Goal: Task Accomplishment & Management: Manage account settings

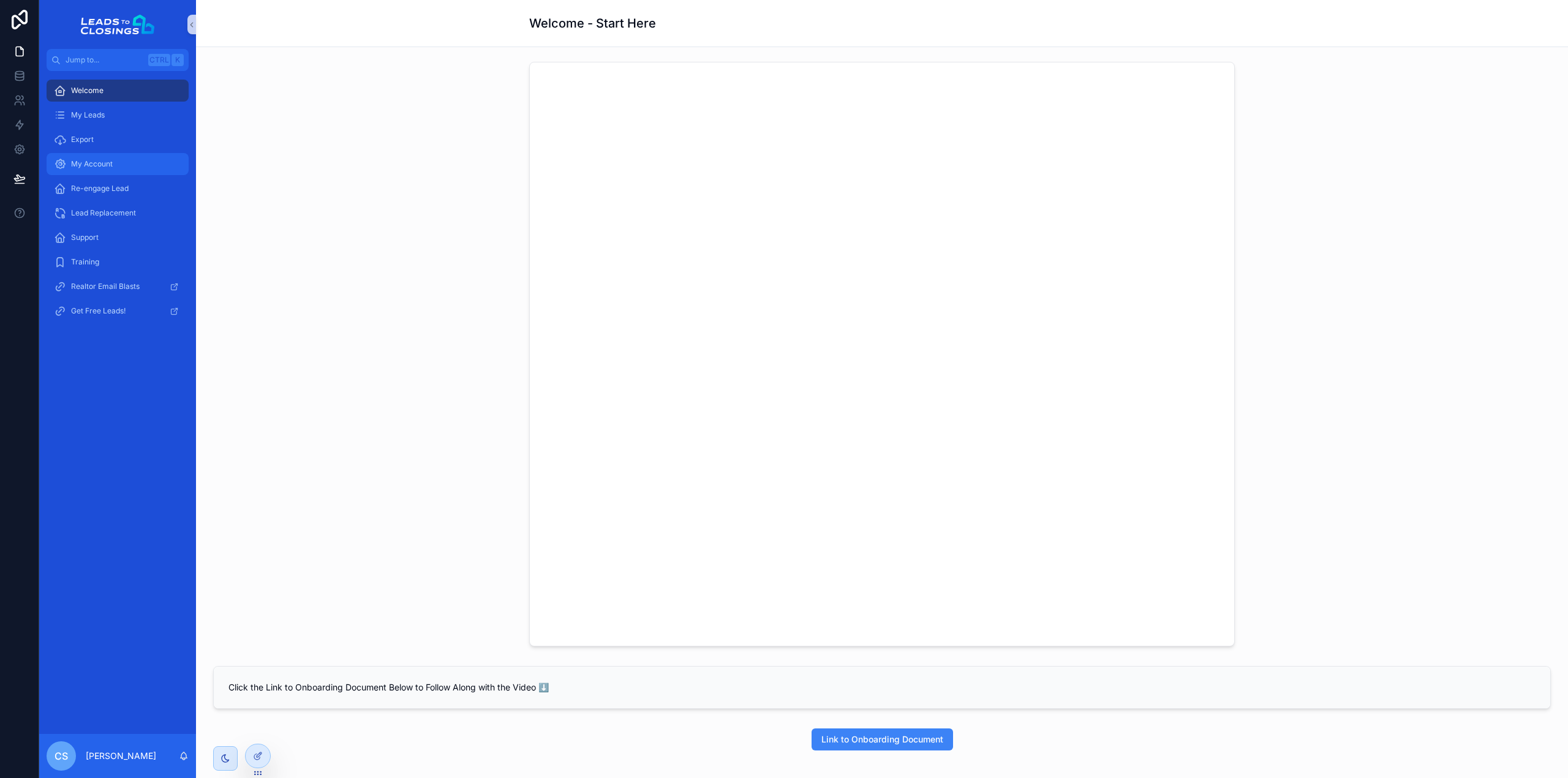
click at [134, 165] on div "My Account" at bounding box center [117, 164] width 127 height 20
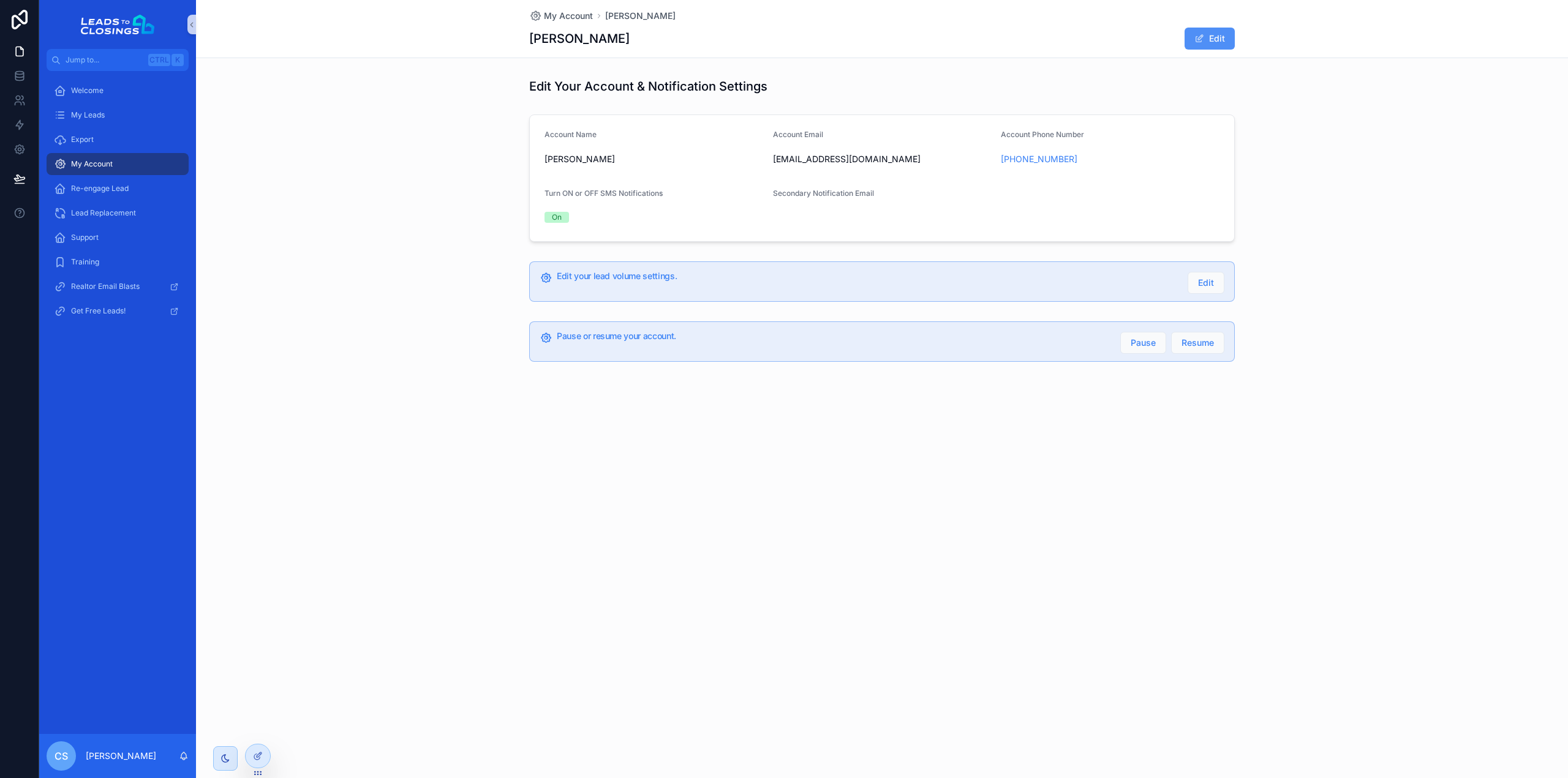
click at [1213, 41] on button "Edit" at bounding box center [1209, 39] width 50 height 22
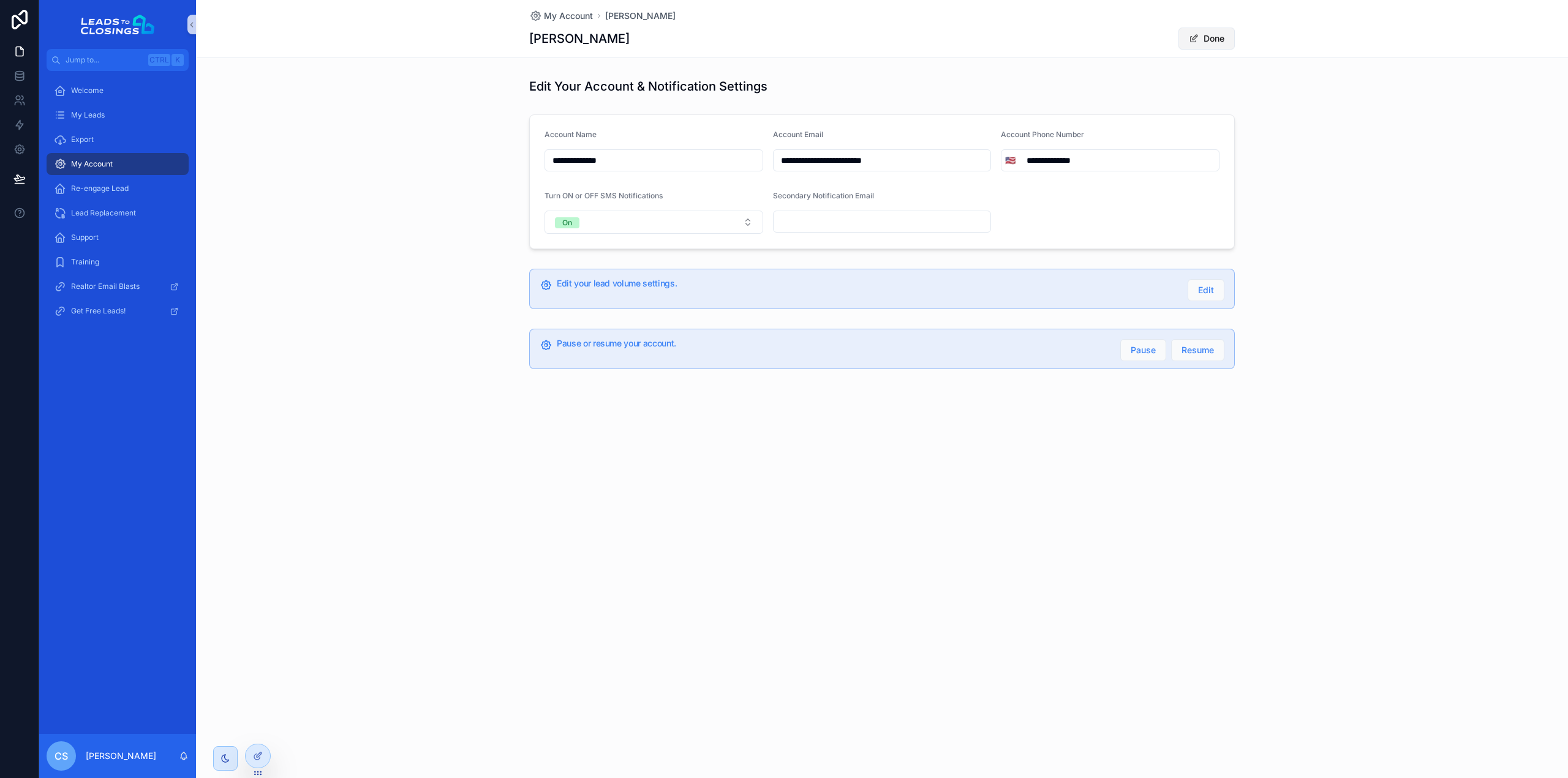
click at [1217, 36] on button "Done" at bounding box center [1206, 39] width 56 height 22
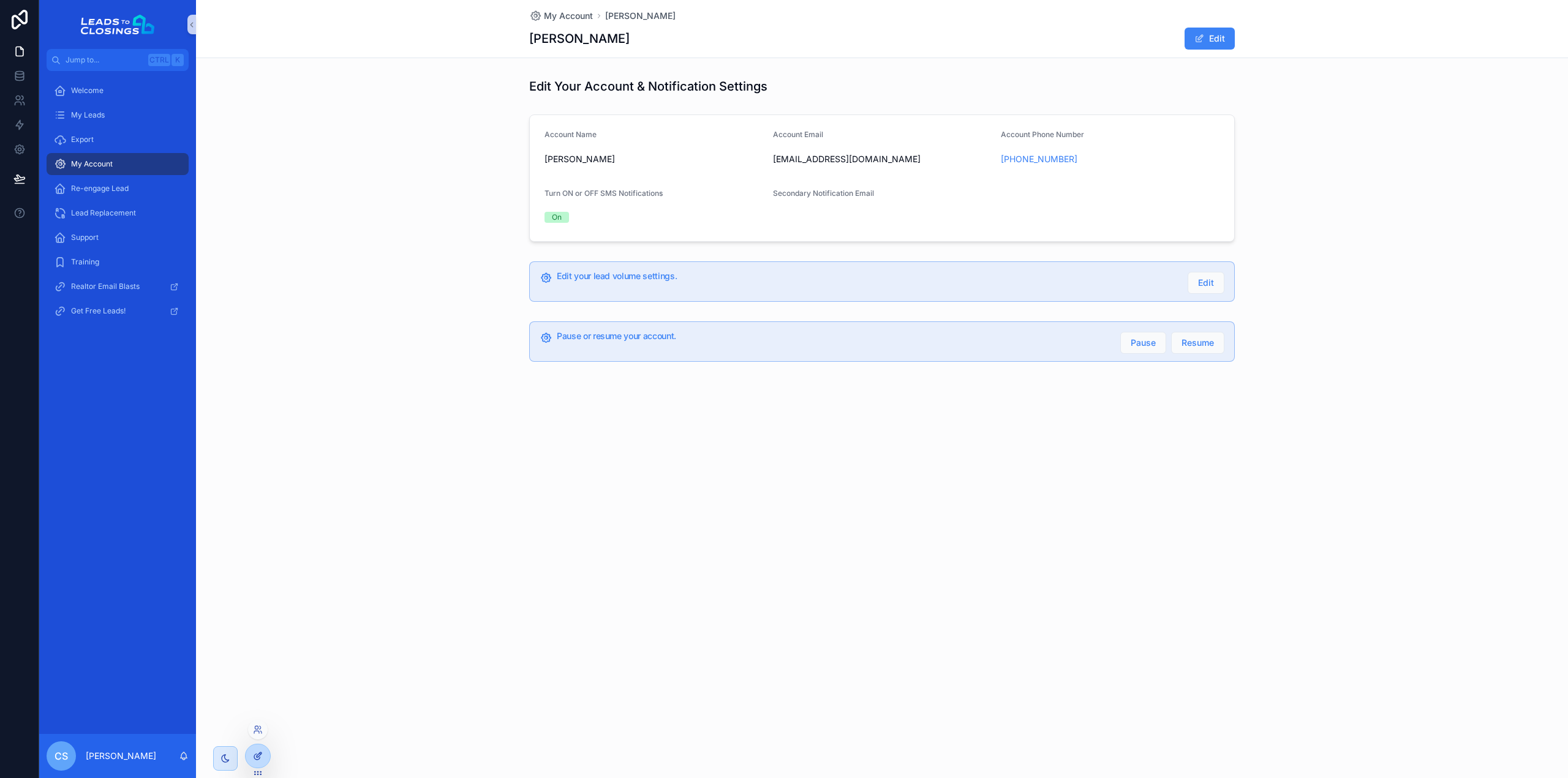
click at [258, 760] on icon at bounding box center [257, 756] width 10 height 10
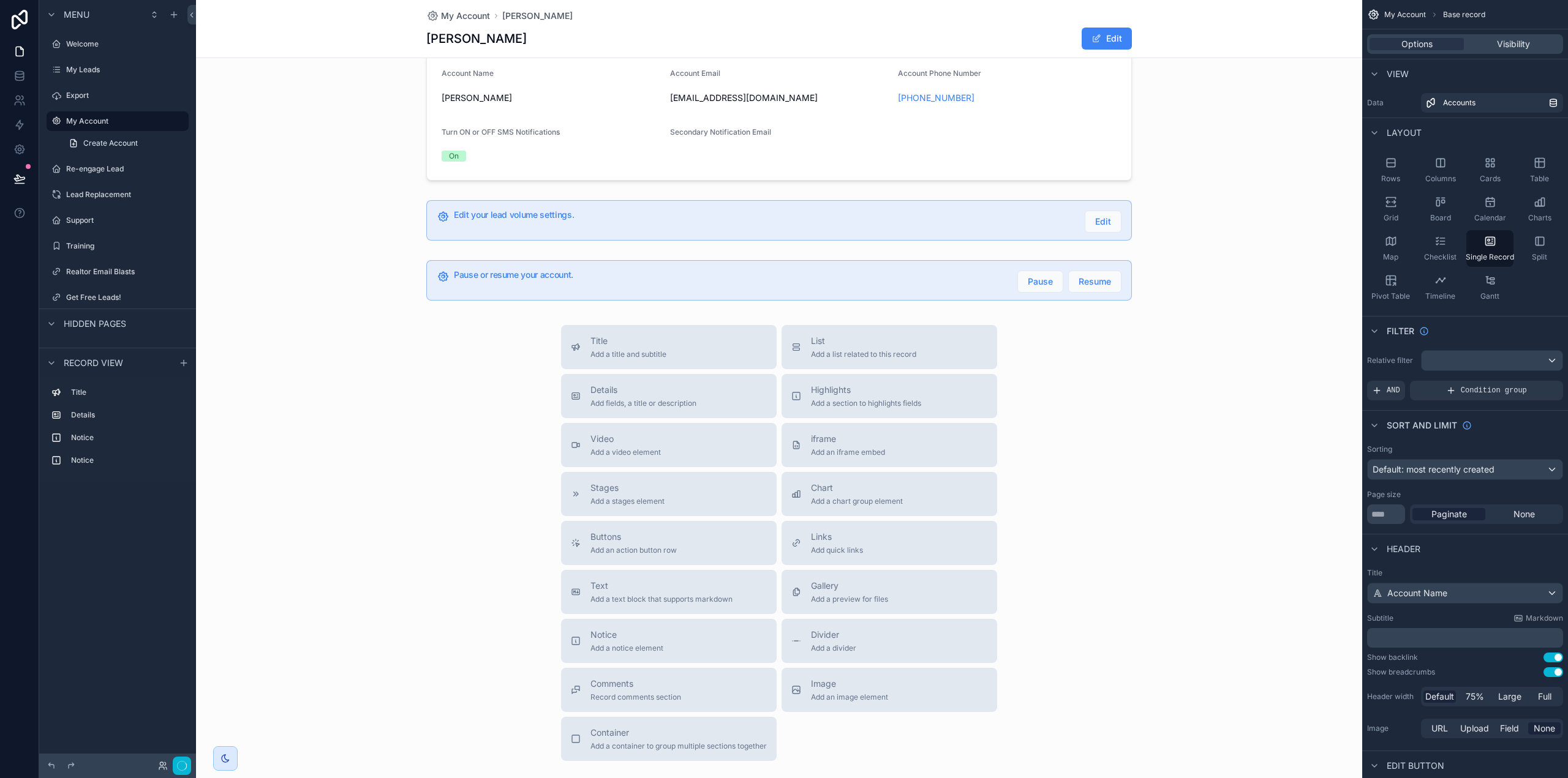
scroll to position [142, 0]
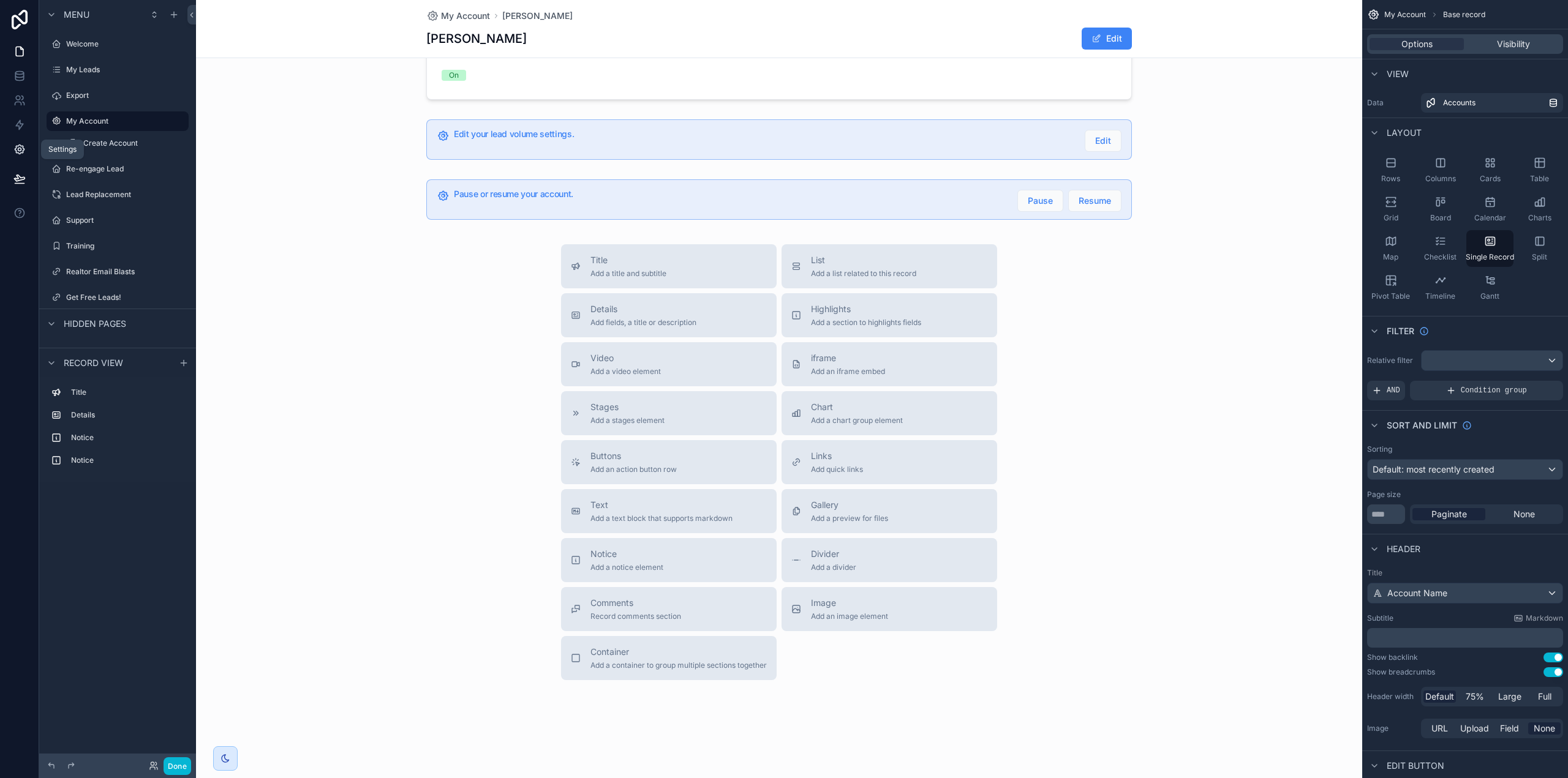
click at [25, 151] on icon at bounding box center [20, 150] width 13 height 13
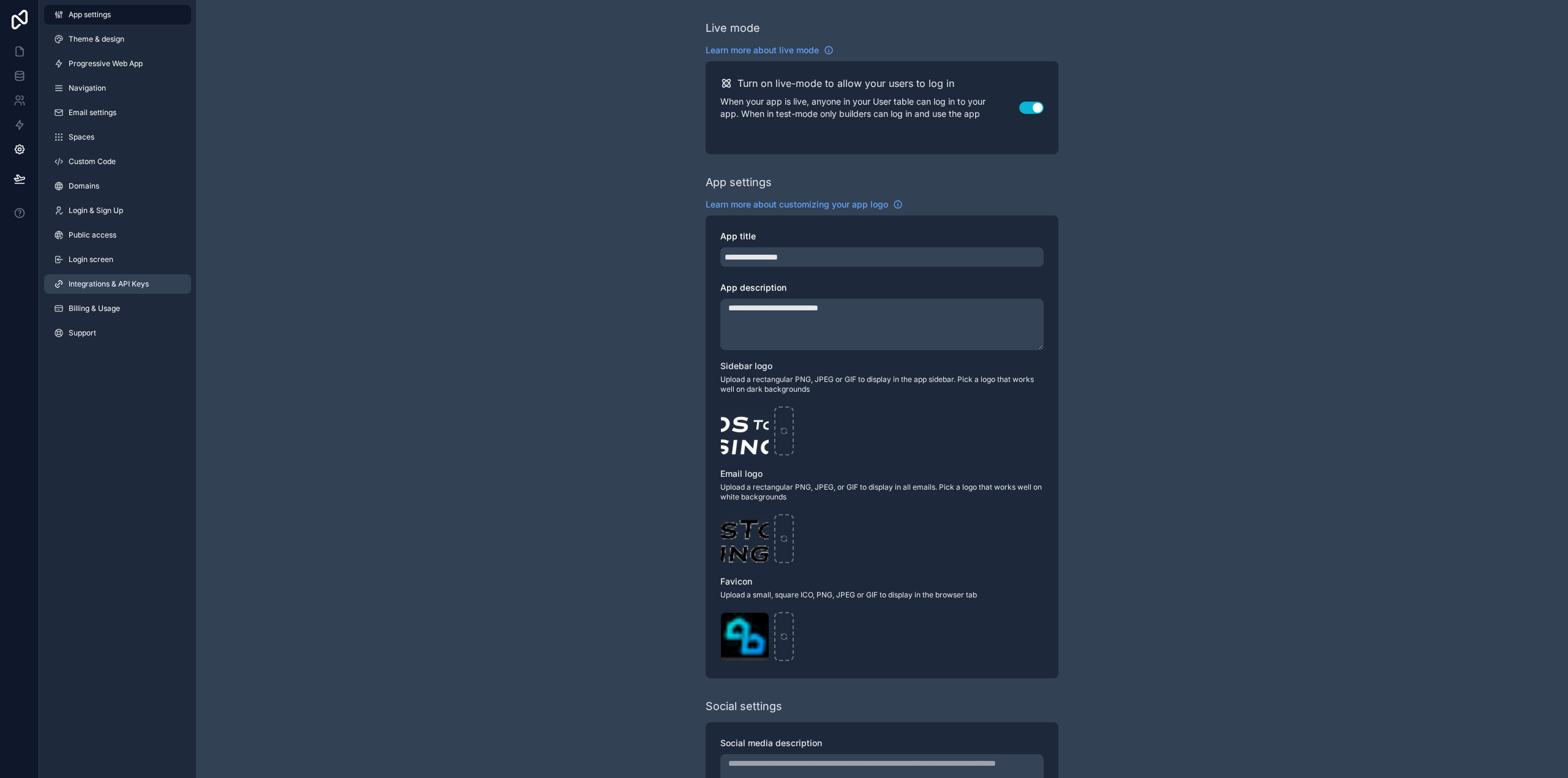
click at [134, 281] on span "Integrations & API Keys" at bounding box center [108, 283] width 80 height 10
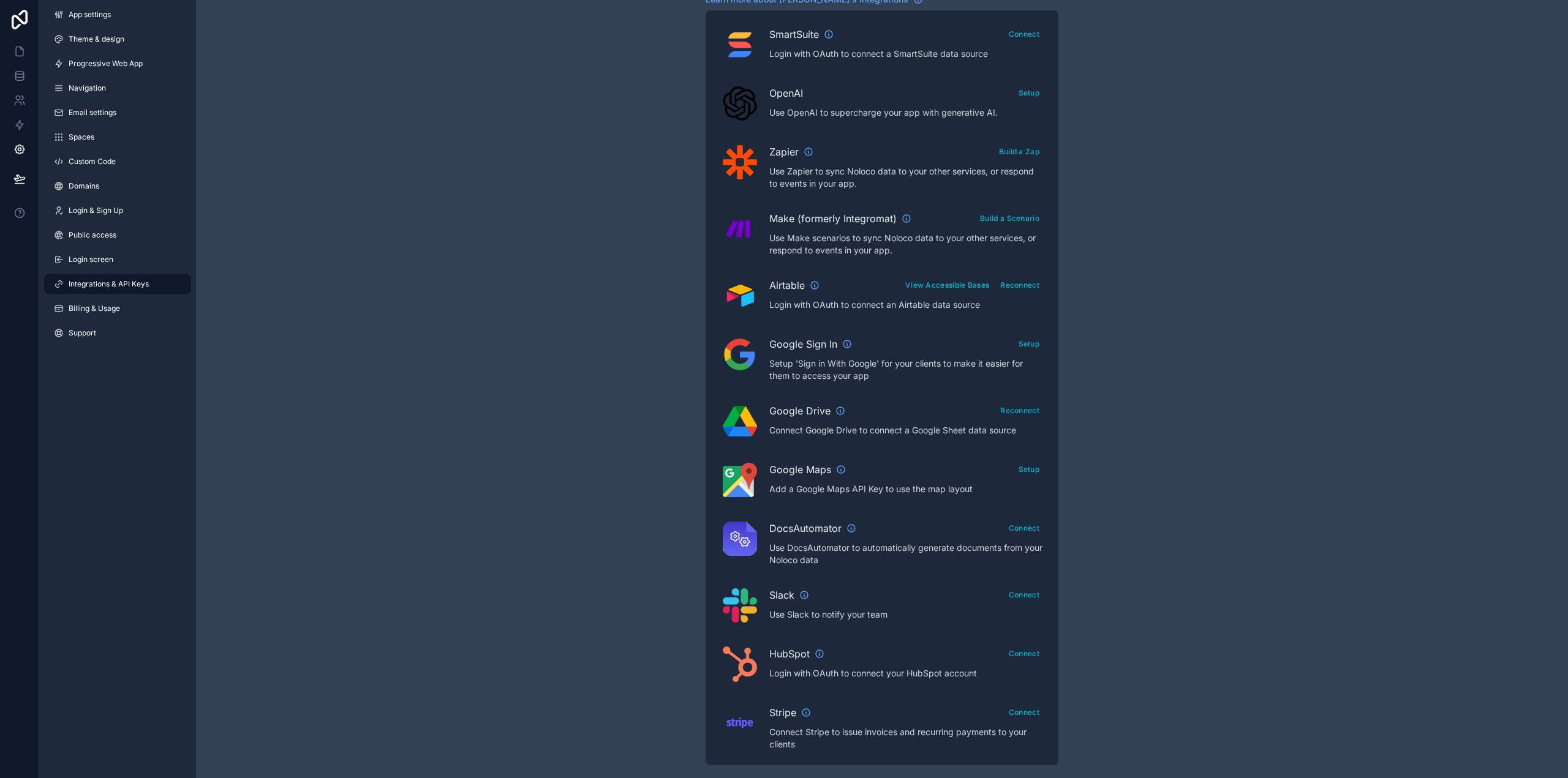
scroll to position [313, 0]
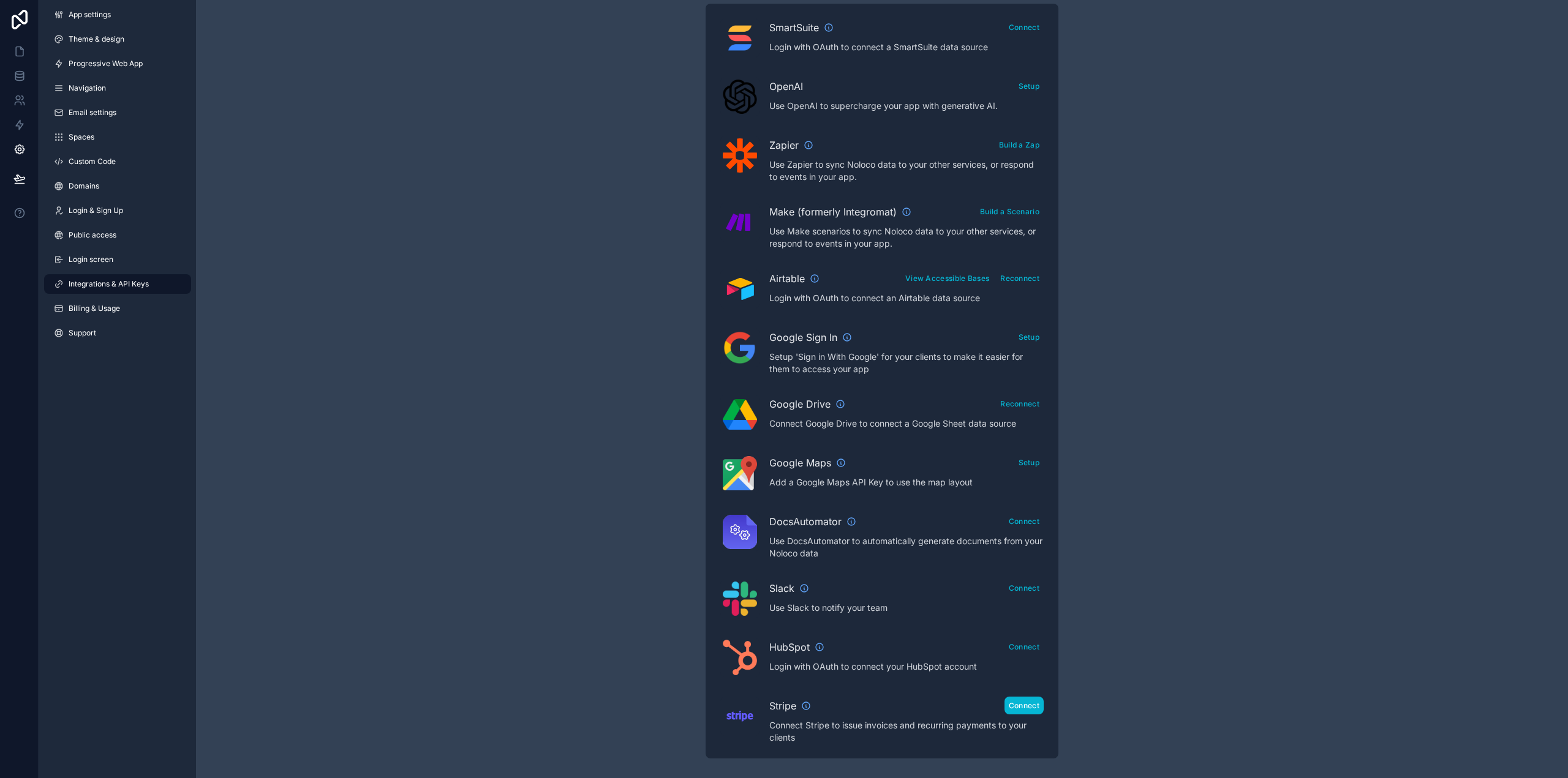
click at [1018, 707] on button "Connect" at bounding box center [1024, 705] width 39 height 18
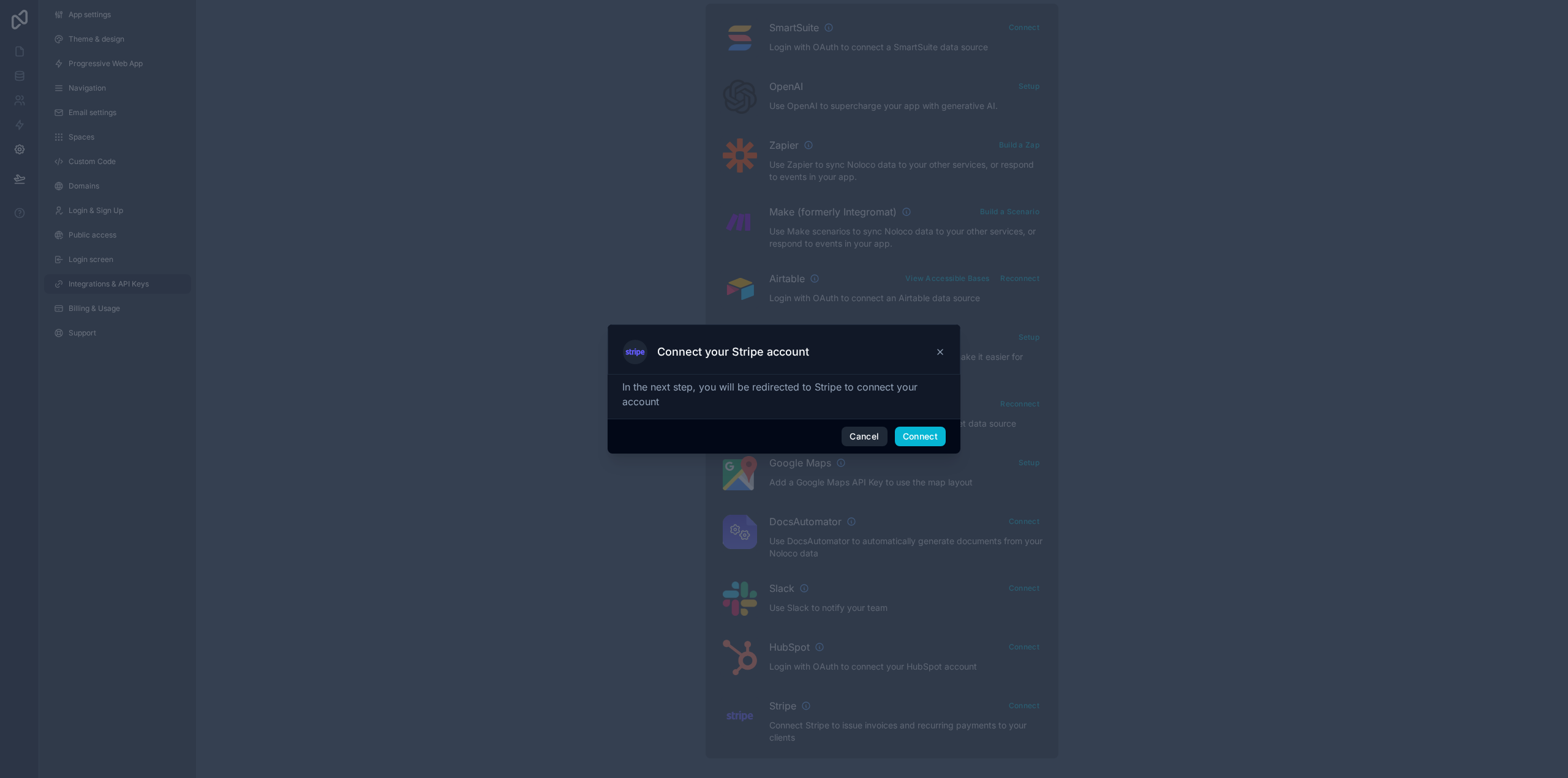
click at [868, 437] on button "Cancel" at bounding box center [863, 437] width 46 height 20
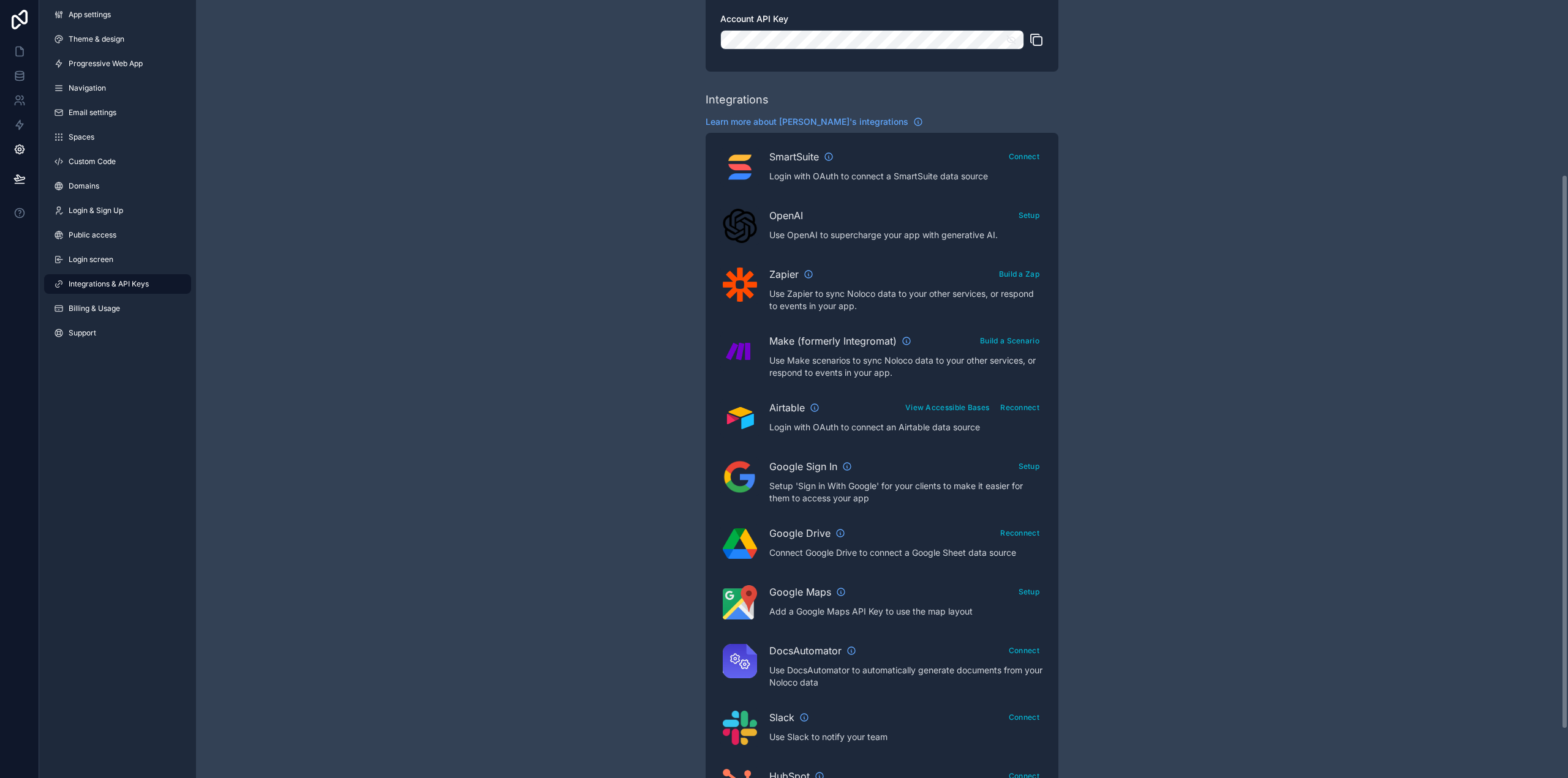
scroll to position [307, 0]
